Goal: Transaction & Acquisition: Subscribe to service/newsletter

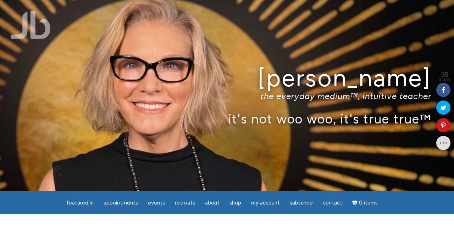
click at [104, 62] on div "Jamie Butler the everyday medium™, intuitive teacher it's not woo woo, it's tru…" at bounding box center [227, 95] width 454 height 191
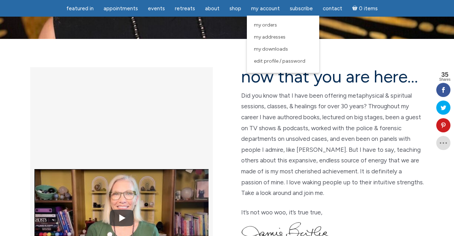
scroll to position [153, 0]
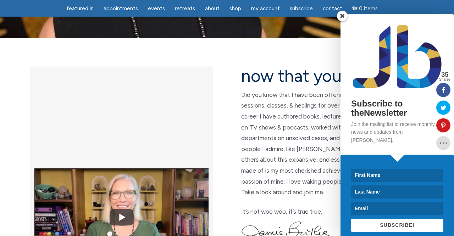
click at [392, 169] on input at bounding box center [397, 175] width 92 height 13
type input "a"
type input "Ann"
type input "Nilsson"
type input "annni61@hotmail.com"
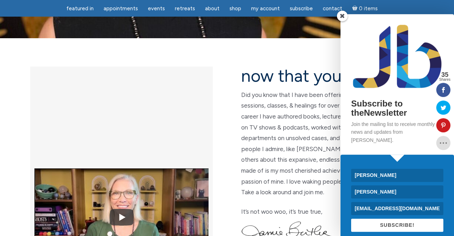
click at [408, 223] on span "SUBSCRIBE!" at bounding box center [397, 226] width 34 height 6
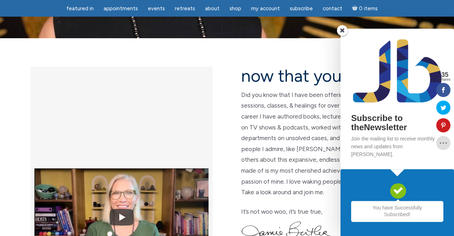
click at [341, 36] on span at bounding box center [342, 30] width 11 height 11
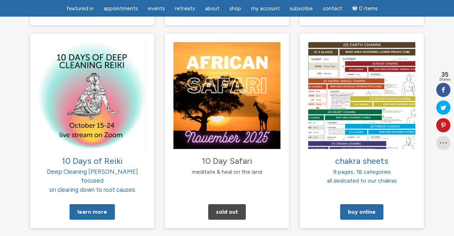
scroll to position [727, 0]
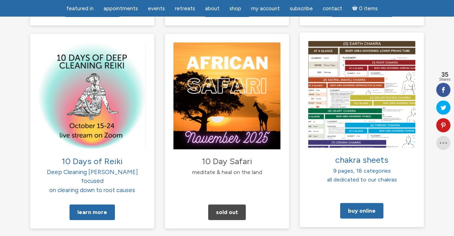
click at [364, 82] on img at bounding box center [361, 94] width 107 height 107
click at [358, 203] on link "Buy Online" at bounding box center [361, 211] width 43 height 16
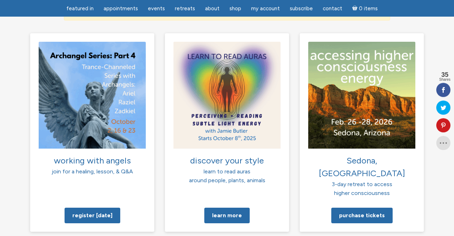
scroll to position [520, 0]
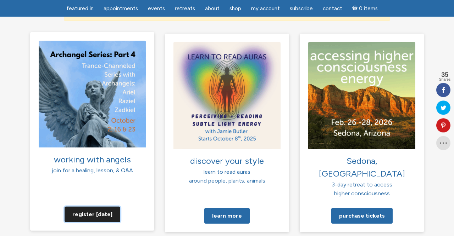
click at [90, 207] on link "Register today" at bounding box center [93, 215] width 56 height 16
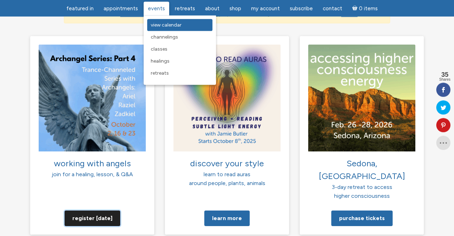
scroll to position [519, 0]
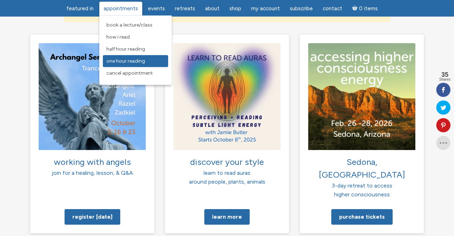
click at [139, 65] on link "One Hour Reading" at bounding box center [135, 61] width 65 height 12
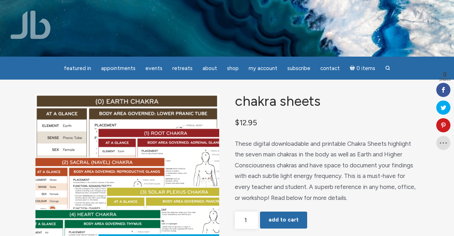
click at [257, 121] on div "Chakra Sheets $ 12.95 These digital downloadable and printable Chakra Sheets hi…" at bounding box center [327, 186] width 184 height 185
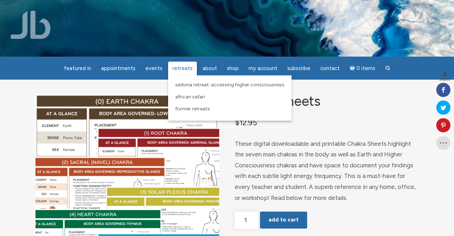
click at [180, 70] on span "Retreats" at bounding box center [182, 68] width 20 height 6
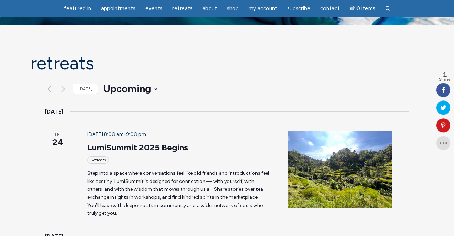
scroll to position [31, 0]
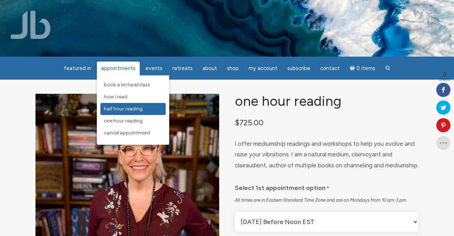
click at [121, 108] on span "Half Hour Reading" at bounding box center [123, 109] width 39 height 6
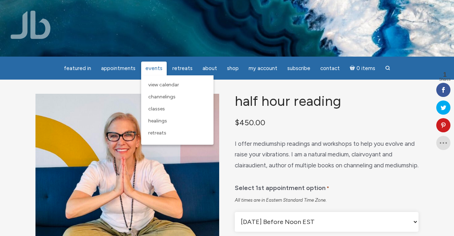
click at [152, 67] on span "Events" at bounding box center [153, 68] width 17 height 6
click at [159, 123] on span "Healings" at bounding box center [157, 121] width 19 height 6
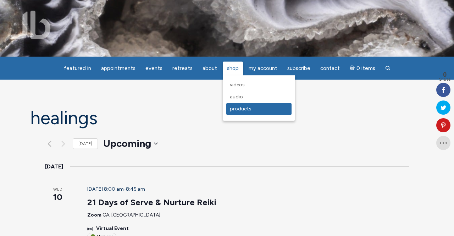
click at [236, 111] on span "Products" at bounding box center [241, 109] width 22 height 6
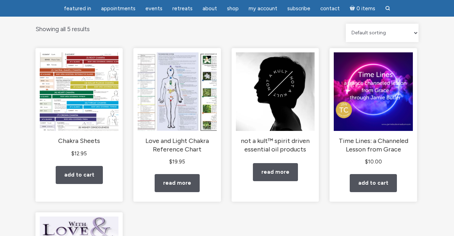
scroll to position [69, 0]
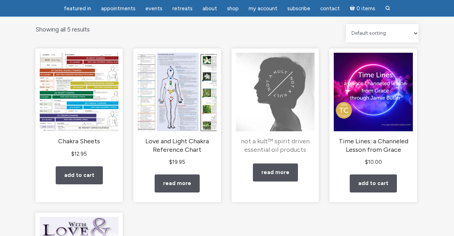
click at [290, 104] on img "main" at bounding box center [275, 92] width 79 height 79
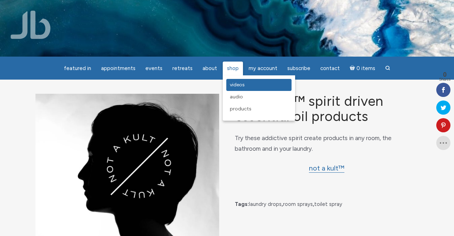
click at [233, 86] on span "Videos" at bounding box center [237, 85] width 15 height 6
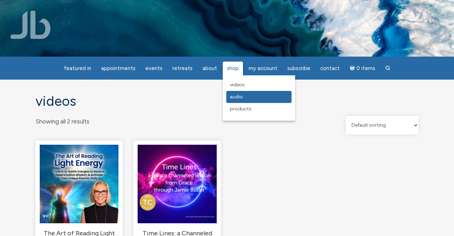
click at [232, 94] on link "Audio" at bounding box center [258, 97] width 65 height 12
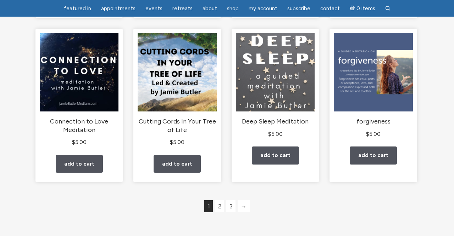
scroll to position [590, 0]
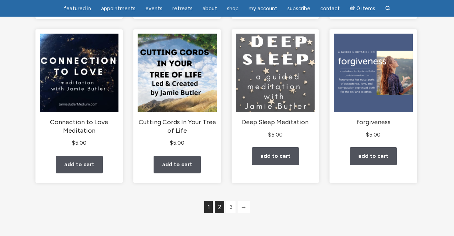
click at [218, 213] on link "2" at bounding box center [219, 207] width 9 height 12
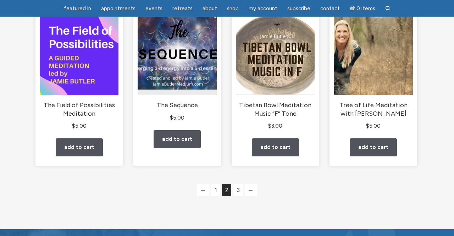
scroll to position [623, 0]
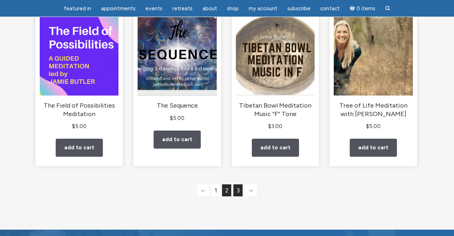
click at [238, 197] on link "3" at bounding box center [237, 191] width 9 height 12
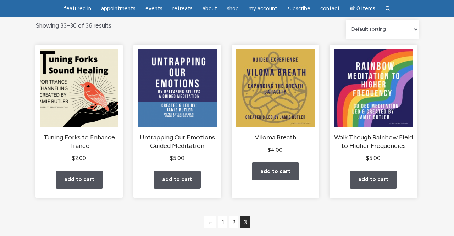
scroll to position [72, 0]
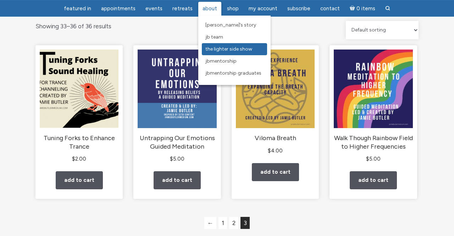
click at [210, 47] on span "The Lighter Side Show" at bounding box center [228, 49] width 47 height 6
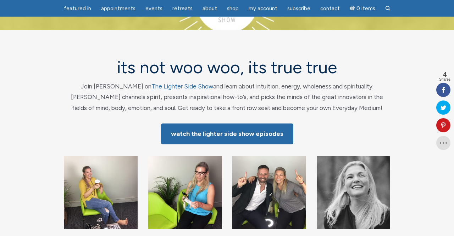
scroll to position [26, 0]
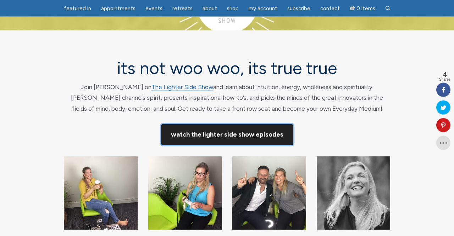
click at [211, 134] on link "Watch The Lighter Side Show Episodes" at bounding box center [227, 134] width 132 height 21
